Goal: Task Accomplishment & Management: Use online tool/utility

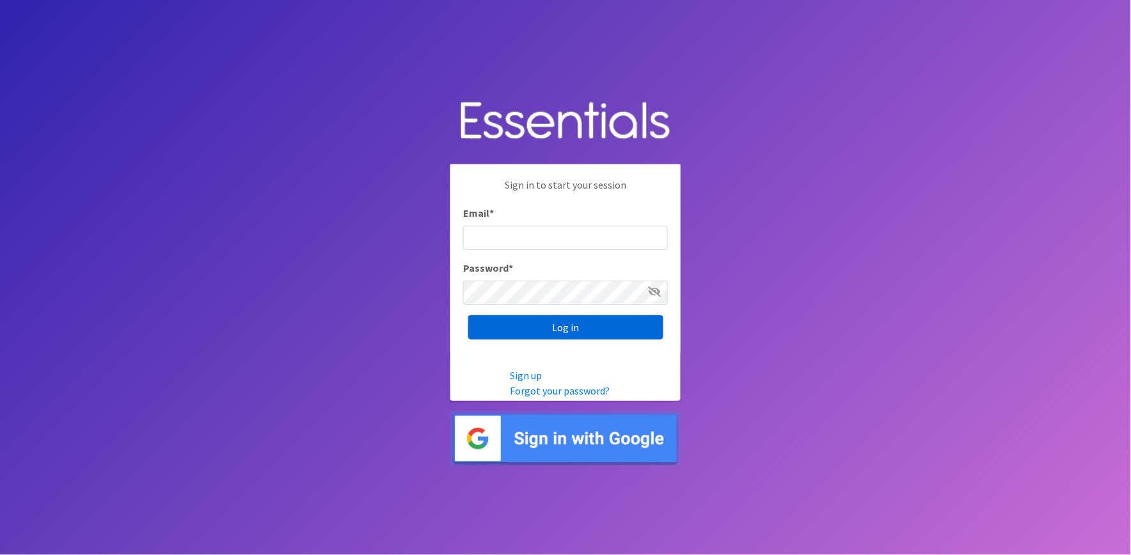
type input "shannon@HeartofOhiodiaperbank.org"
click at [572, 325] on input "Log in" at bounding box center [565, 327] width 195 height 24
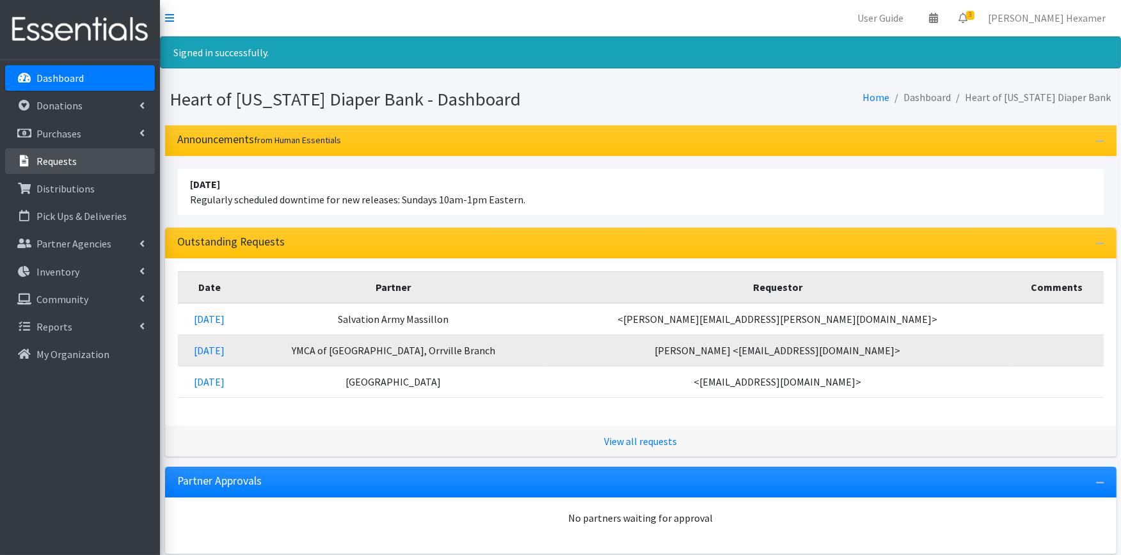
click at [61, 159] on p "Requests" at bounding box center [56, 161] width 40 height 13
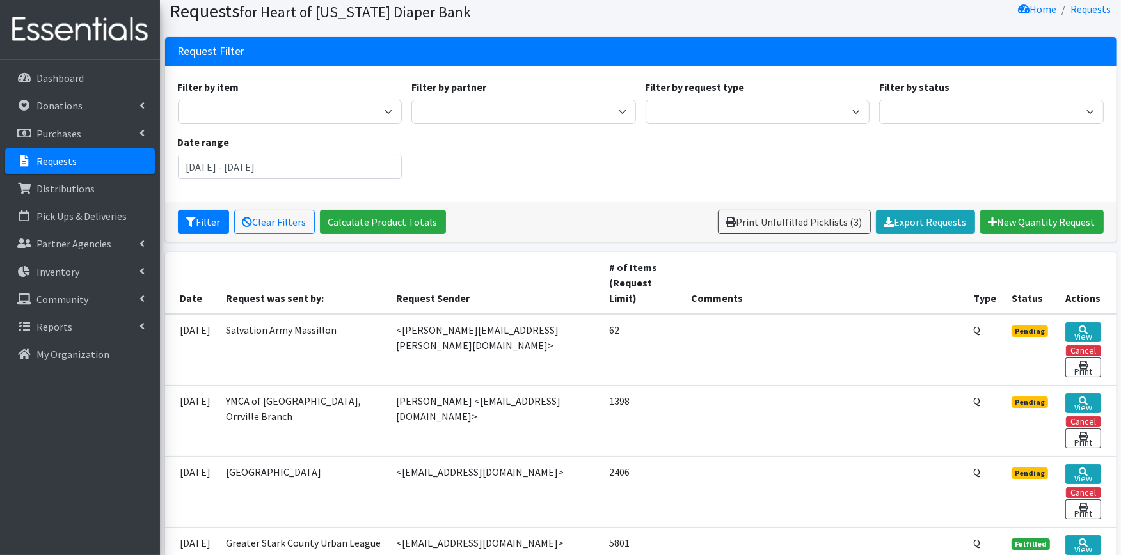
scroll to position [71, 0]
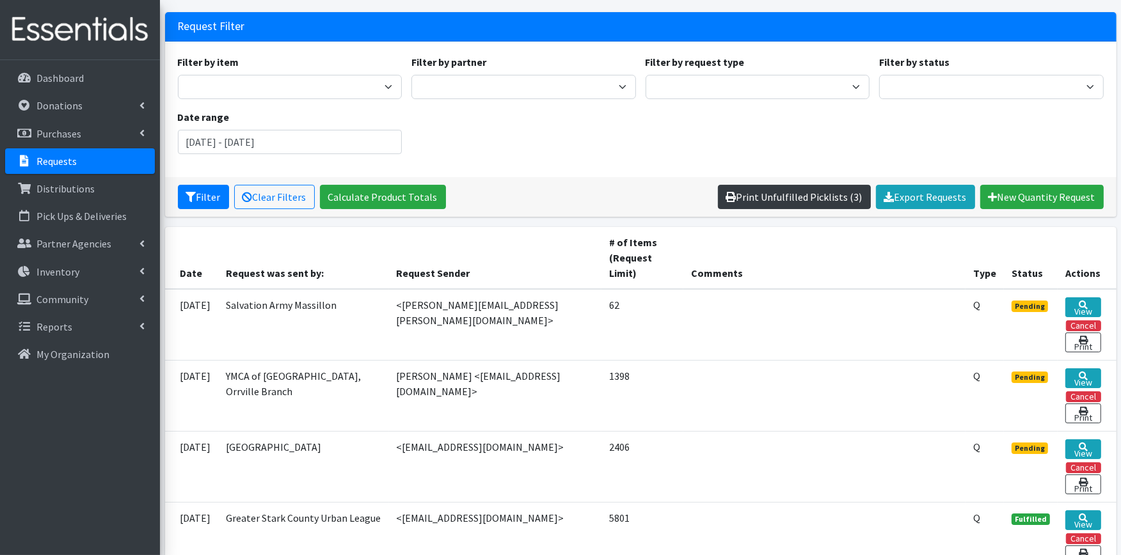
click at [788, 202] on link "Print Unfulfilled Picklists (3)" at bounding box center [794, 197] width 153 height 24
